Goal: Task Accomplishment & Management: Use online tool/utility

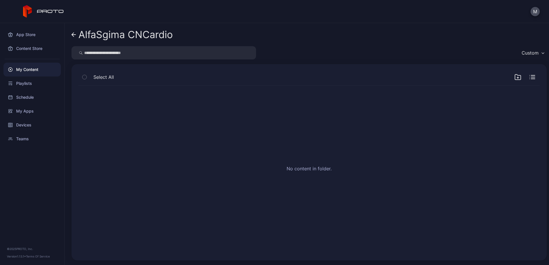
click at [73, 36] on icon at bounding box center [73, 35] width 2 height 4
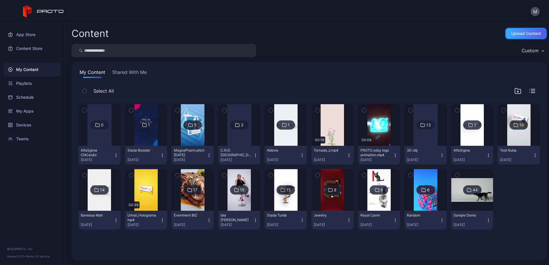
click at [516, 35] on div "Upload Content" at bounding box center [526, 33] width 30 height 5
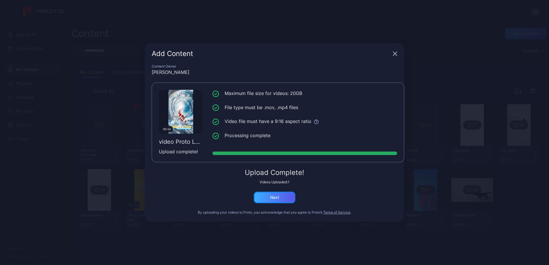
click at [285, 200] on div "Next" at bounding box center [275, 198] width 42 height 12
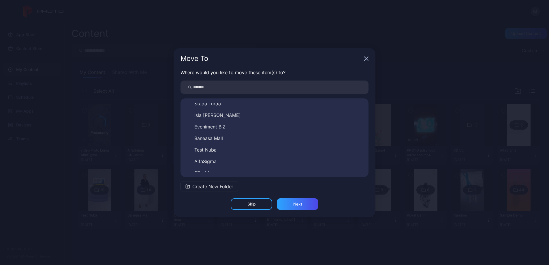
scroll to position [125, 0]
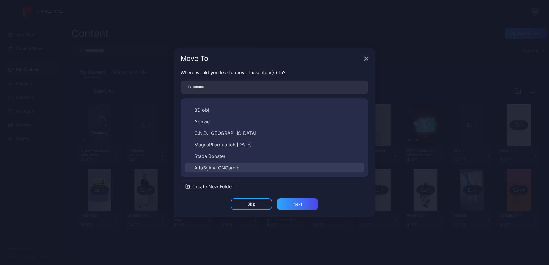
click at [238, 168] on span "AlfaSgima CNCardio" at bounding box center [216, 167] width 45 height 7
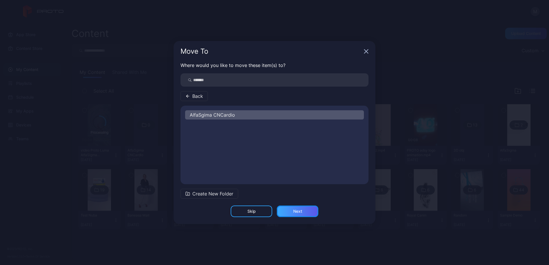
click at [299, 210] on div "Next" at bounding box center [297, 211] width 9 height 5
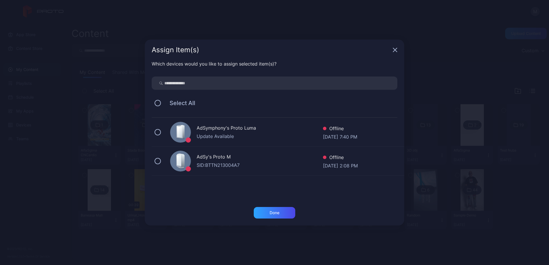
click at [224, 157] on div "AdSy's Proto M" at bounding box center [260, 157] width 126 height 8
click at [276, 211] on div "Done" at bounding box center [275, 212] width 10 height 5
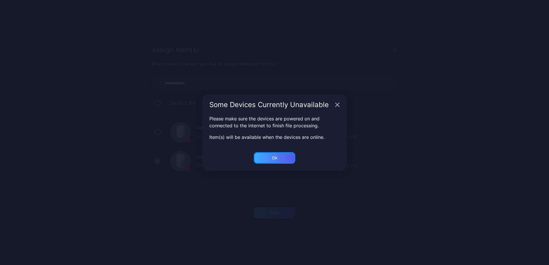
click at [281, 157] on div "Ok" at bounding box center [275, 158] width 42 height 12
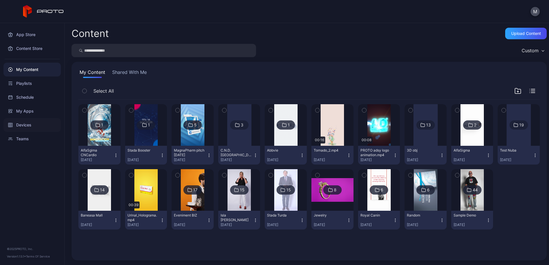
click at [33, 127] on div "Devices" at bounding box center [31, 125] width 57 height 14
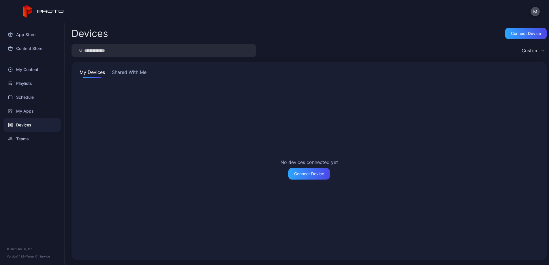
click at [128, 76] on button "Shared With Me" at bounding box center [129, 73] width 37 height 9
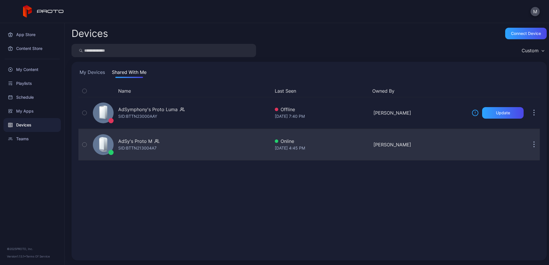
click at [147, 142] on div "AdSy's Proto M" at bounding box center [135, 141] width 34 height 7
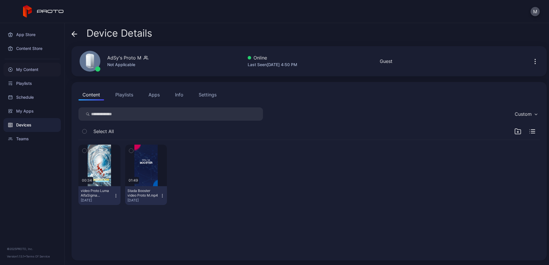
click at [35, 70] on div "My Content" at bounding box center [31, 70] width 57 height 14
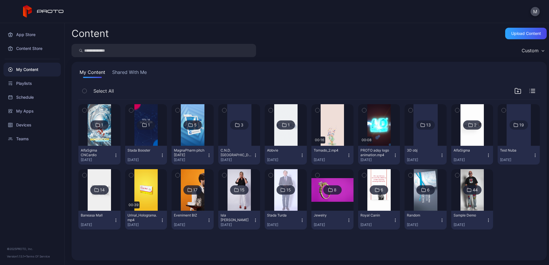
click at [125, 72] on button "Shared With Me" at bounding box center [129, 73] width 37 height 9
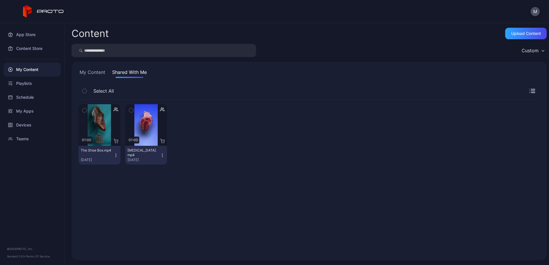
click at [102, 73] on button "My Content" at bounding box center [92, 73] width 28 height 9
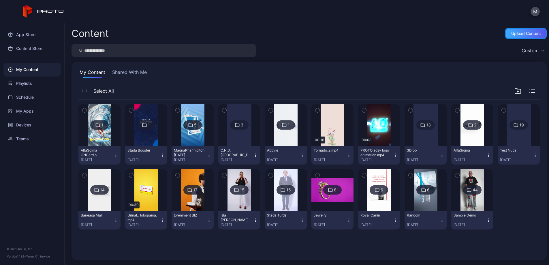
click at [521, 34] on div "Upload Content" at bounding box center [526, 33] width 30 height 5
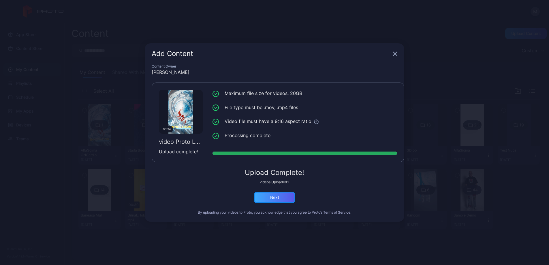
click at [284, 198] on div "Next" at bounding box center [275, 198] width 42 height 12
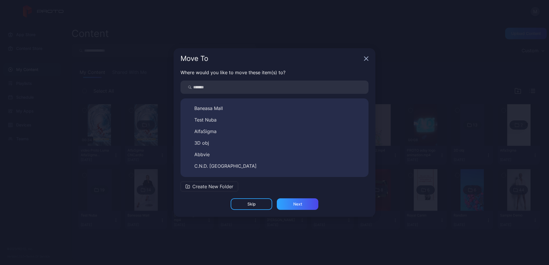
scroll to position [125, 0]
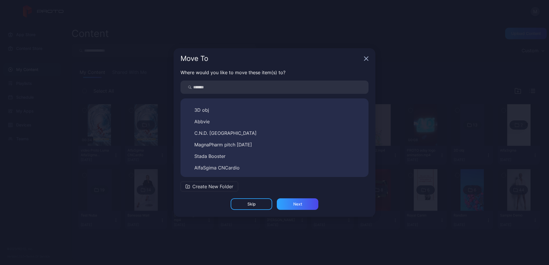
click at [259, 166] on button "AlfaSgima CNCardio" at bounding box center [274, 167] width 179 height 9
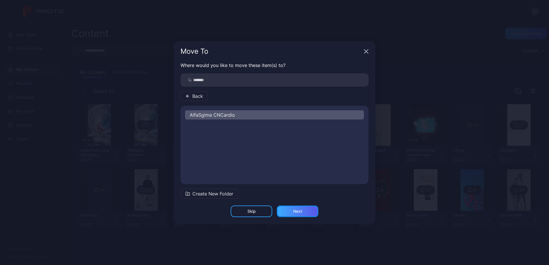
click at [309, 213] on div "Next" at bounding box center [298, 211] width 42 height 12
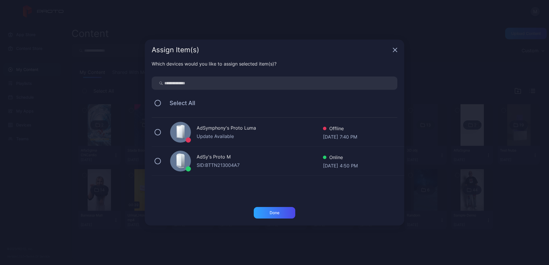
click at [163, 162] on div "AdSy's Proto M SID: BTTN213004A7 Online [DATE] 4:50 PM" at bounding box center [278, 161] width 253 height 29
click at [279, 214] on div "Done" at bounding box center [275, 212] width 10 height 5
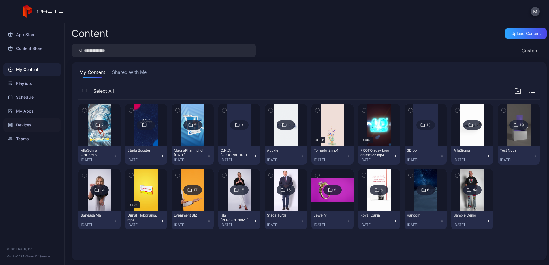
click at [34, 127] on div "Devices" at bounding box center [31, 125] width 57 height 14
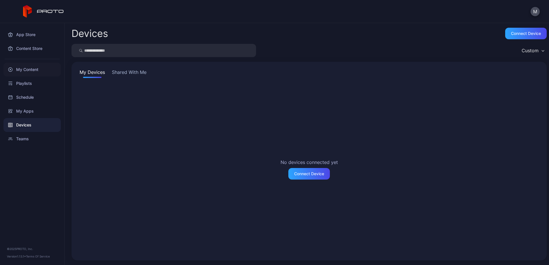
click at [37, 69] on div "My Content" at bounding box center [31, 70] width 57 height 14
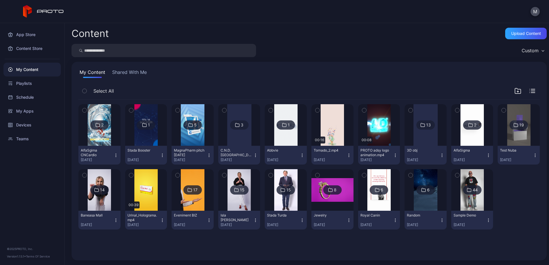
click at [115, 132] on div at bounding box center [100, 125] width 42 height 42
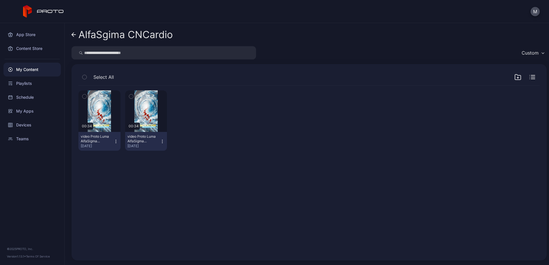
click at [133, 95] on icon "button" at bounding box center [131, 96] width 4 height 6
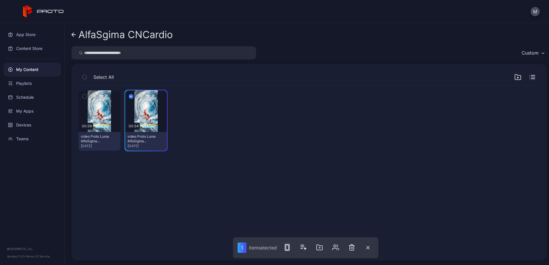
click at [84, 95] on icon "button" at bounding box center [84, 96] width 4 height 6
click at [287, 244] on icon "button" at bounding box center [289, 247] width 7 height 7
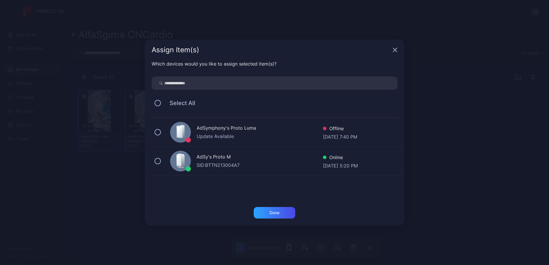
click at [232, 129] on div "AdSymphony's Proto Luma" at bounding box center [260, 128] width 126 height 8
click at [278, 213] on div "Done" at bounding box center [275, 212] width 10 height 5
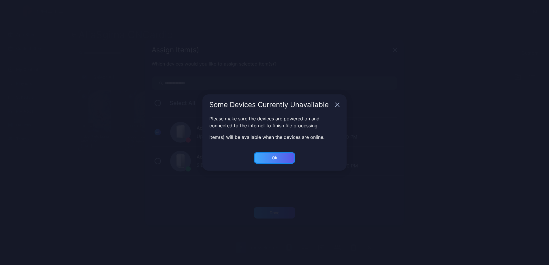
click at [284, 160] on div "Ok" at bounding box center [275, 158] width 42 height 12
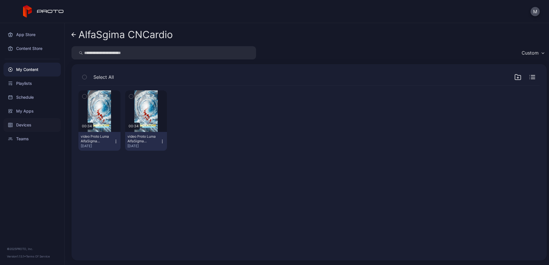
click at [41, 123] on div "Devices" at bounding box center [31, 125] width 57 height 14
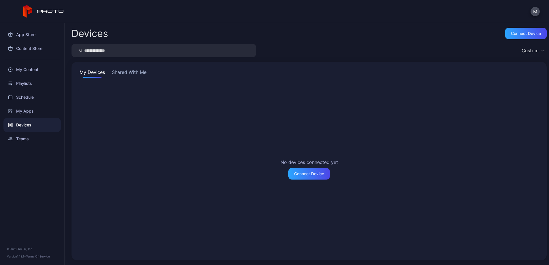
click at [142, 73] on button "Shared With Me" at bounding box center [129, 73] width 37 height 9
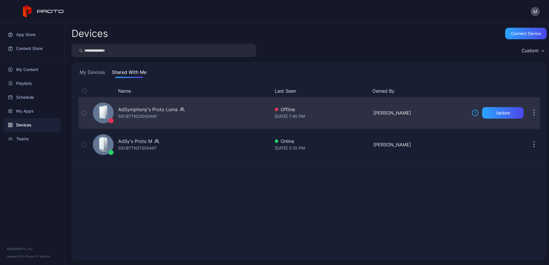
click at [160, 110] on div "AdSymphony's Proto Luma" at bounding box center [147, 109] width 59 height 7
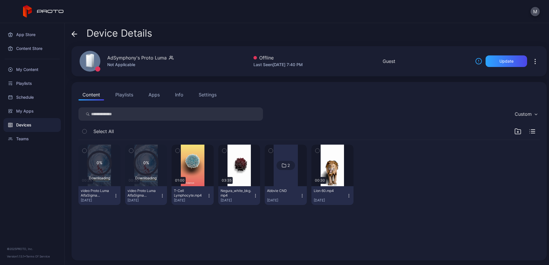
click at [226, 150] on icon "button" at bounding box center [224, 150] width 4 height 6
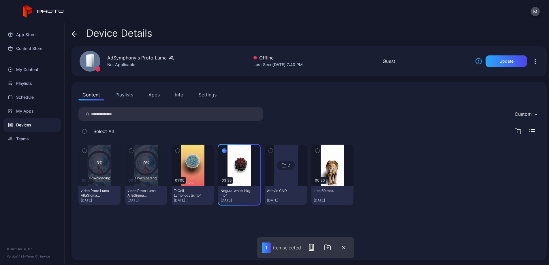
click at [273, 150] on icon "button" at bounding box center [271, 150] width 4 height 6
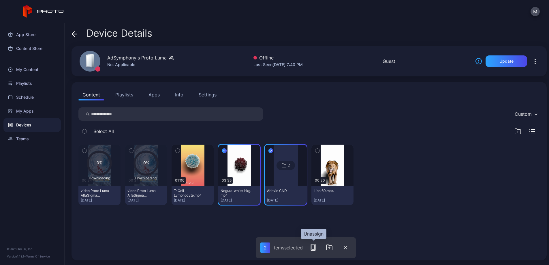
click at [316, 249] on icon "button" at bounding box center [313, 247] width 7 height 7
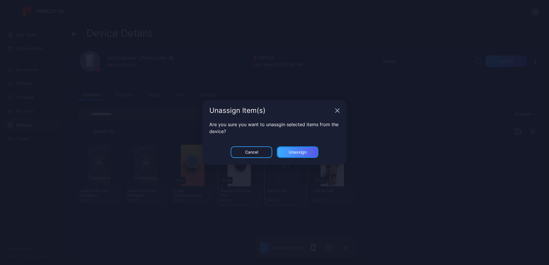
click at [298, 154] on div "Unassign" at bounding box center [298, 152] width 18 height 5
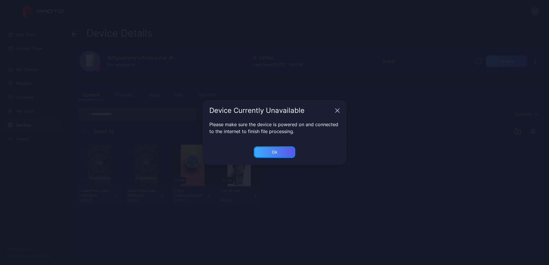
click at [281, 153] on div "Ok" at bounding box center [275, 152] width 42 height 12
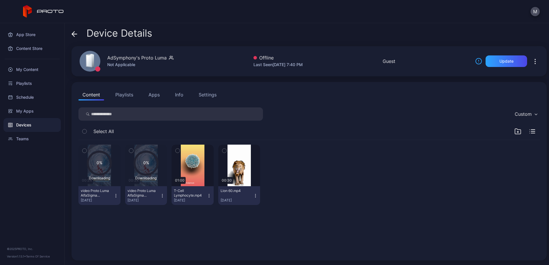
click at [318, 206] on div "0% Downloading 00:34 video Proto Luma AlfaSigma CNCardio.mp4 [DATE] 0% Download…" at bounding box center [308, 175] width 461 height 70
